Goal: Task Accomplishment & Management: Complete application form

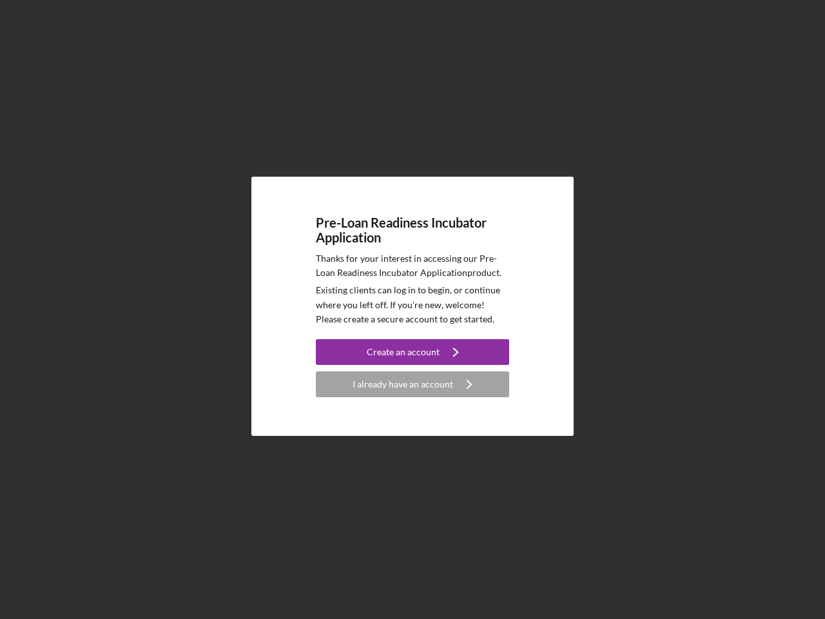
click at [413, 309] on p "Existing clients can log in to begin, or continue where you left off. If you're…" at bounding box center [412, 304] width 193 height 43
click at [413, 352] on div "Create an account" at bounding box center [403, 352] width 73 height 26
